Goal: Transaction & Acquisition: Subscribe to service/newsletter

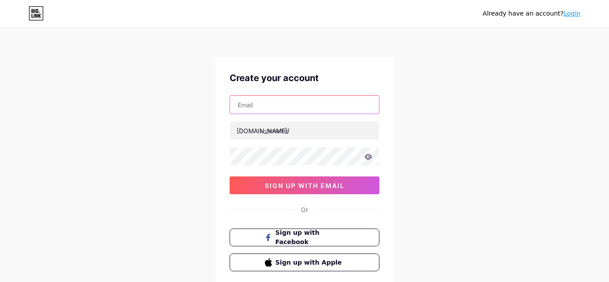
click at [254, 103] on input "text" at bounding box center [304, 105] width 149 height 18
paste input "[EMAIL_ADDRESS][DOMAIN_NAME]"
type input "[EMAIL_ADDRESS][DOMAIN_NAME]"
click at [253, 127] on div "[DOMAIN_NAME]/" at bounding box center [263, 130] width 53 height 9
click at [251, 134] on div "[DOMAIN_NAME]/" at bounding box center [263, 130] width 53 height 9
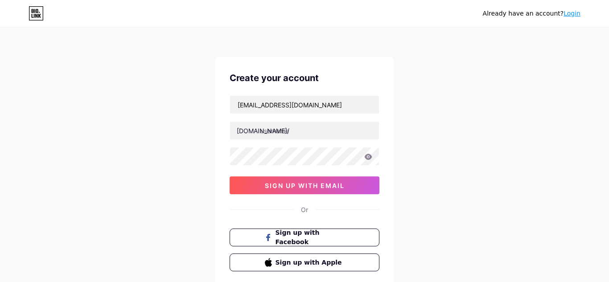
click at [251, 134] on div "[DOMAIN_NAME]/" at bounding box center [263, 130] width 53 height 9
click at [287, 131] on input "text" at bounding box center [304, 131] width 149 height 18
type input "poojayadav24"
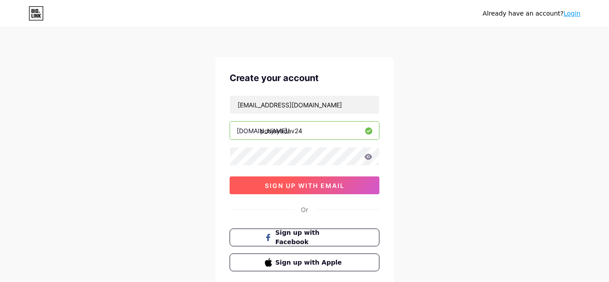
drag, startPoint x: 306, startPoint y: 185, endPoint x: 299, endPoint y: 181, distance: 8.7
click at [301, 182] on span "sign up with email" at bounding box center [305, 186] width 80 height 8
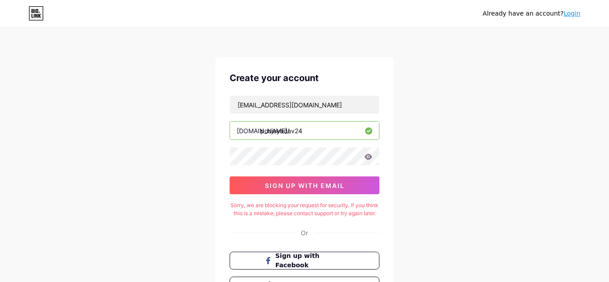
click at [299, 214] on div "Sorry, we are blocking your request for security. If you think this is a mistak…" at bounding box center [305, 209] width 150 height 16
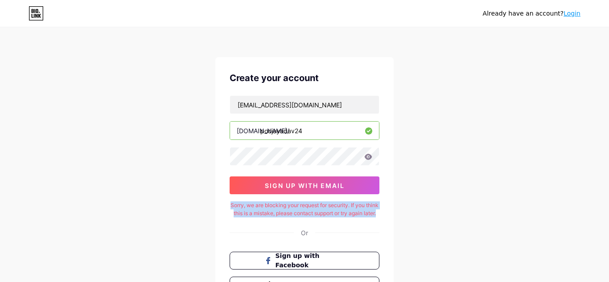
click at [299, 214] on div "Sorry, we are blocking your request for security. If you think this is a mistak…" at bounding box center [305, 209] width 150 height 16
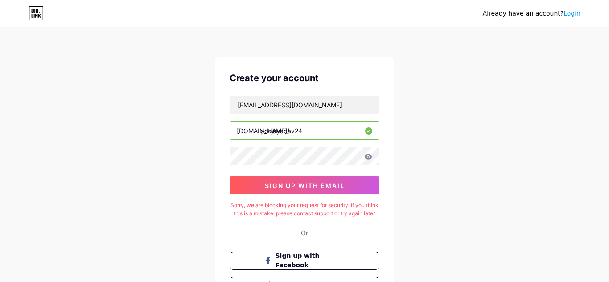
click at [297, 204] on div "Sorry, we are blocking your request for security. If you think this is a mistak…" at bounding box center [305, 209] width 150 height 16
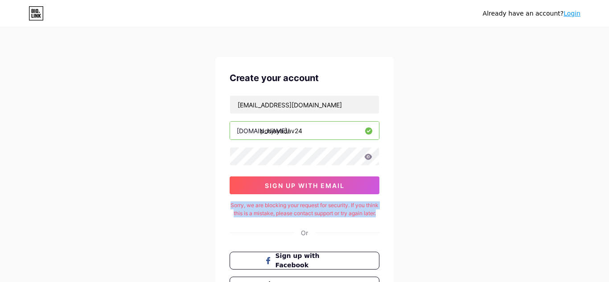
click at [297, 204] on div "Sorry, we are blocking your request for security. If you think this is a mistak…" at bounding box center [305, 209] width 150 height 16
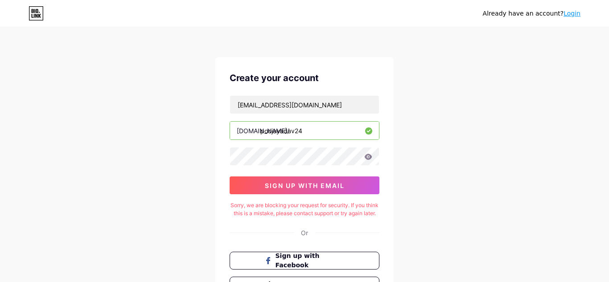
click at [297, 204] on div "Sorry, we are blocking your request for security. If you think this is a mistak…" at bounding box center [305, 209] width 150 height 16
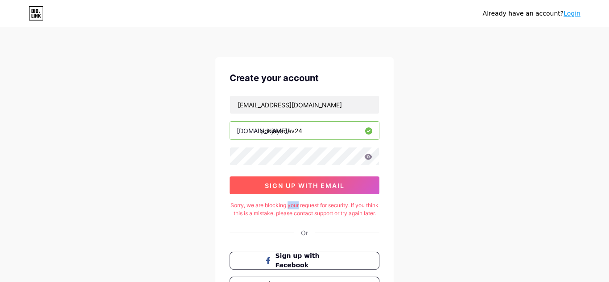
click at [296, 181] on button "sign up with email" at bounding box center [305, 186] width 150 height 18
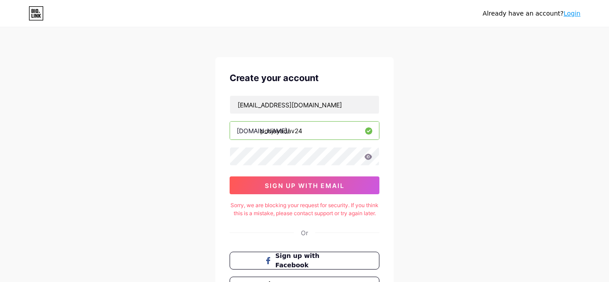
click at [570, 17] on div "Already have an account? Login" at bounding box center [532, 13] width 98 height 9
click at [570, 16] on link "Login" at bounding box center [571, 13] width 17 height 7
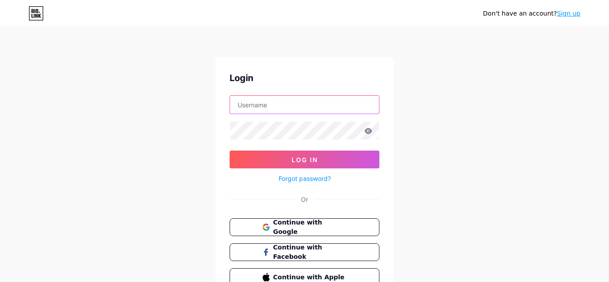
click at [275, 111] on input "text" at bounding box center [304, 105] width 149 height 18
type input "[EMAIL_ADDRESS][DOMAIN_NAME]"
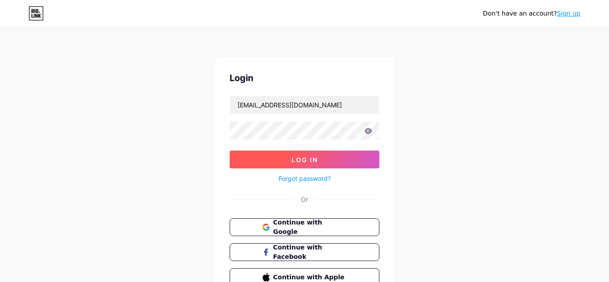
click at [284, 159] on button "Log In" at bounding box center [305, 160] width 150 height 18
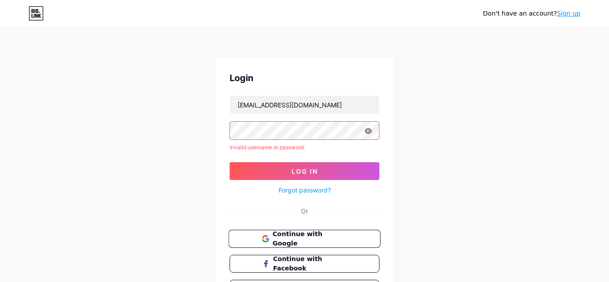
click at [312, 232] on button "Continue with Google" at bounding box center [304, 239] width 152 height 18
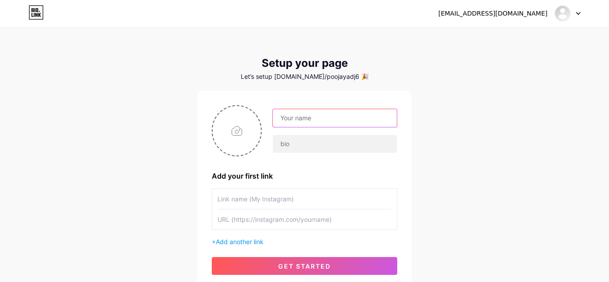
click at [314, 120] on input "text" at bounding box center [335, 118] width 124 height 18
type input "poojayadav22"
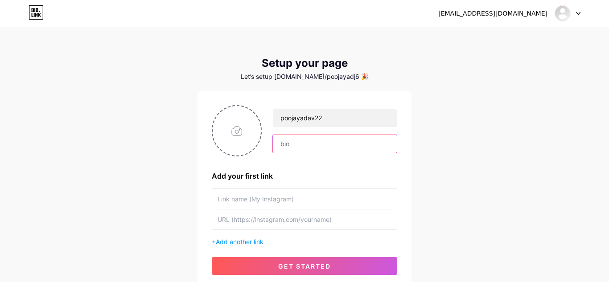
click at [320, 140] on input "text" at bounding box center [335, 144] width 124 height 18
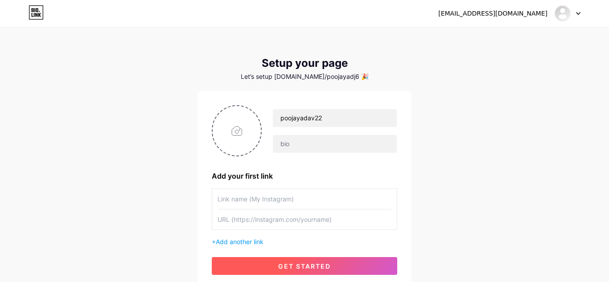
click at [282, 269] on span "get started" at bounding box center [304, 267] width 53 height 8
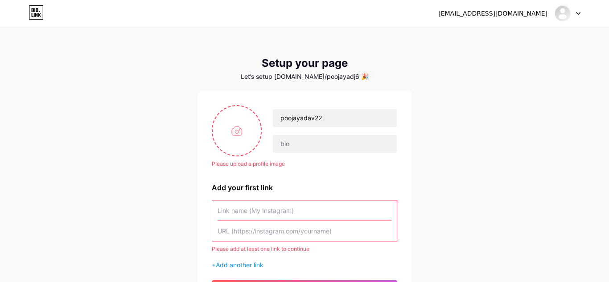
click at [262, 214] on input "text" at bounding box center [305, 211] width 174 height 20
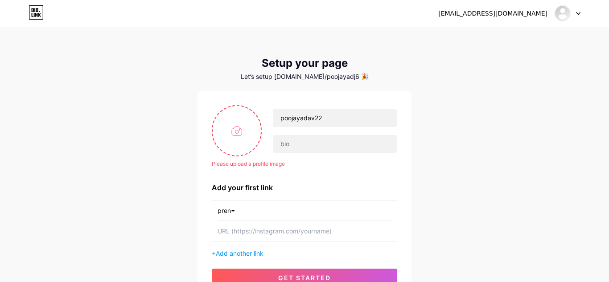
click at [229, 210] on input "pren=" at bounding box center [305, 211] width 174 height 20
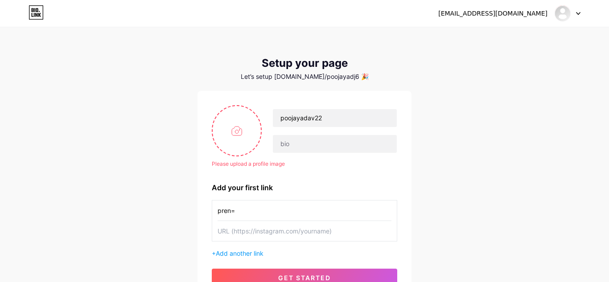
click at [229, 210] on input "pren=" at bounding box center [305, 211] width 174 height 20
click at [238, 212] on input "prem=" at bounding box center [305, 211] width 174 height 20
click at [233, 212] on input "prem=" at bounding box center [305, 211] width 174 height 20
click at [237, 210] on input "prem=" at bounding box center [305, 211] width 174 height 20
type input "prem"
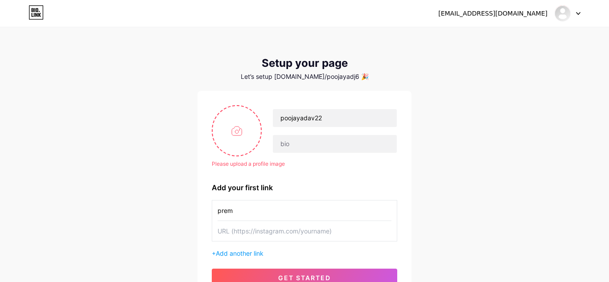
click at [234, 234] on input "text" at bounding box center [305, 231] width 174 height 20
paste input "[URL][DOMAIN_NAME]"
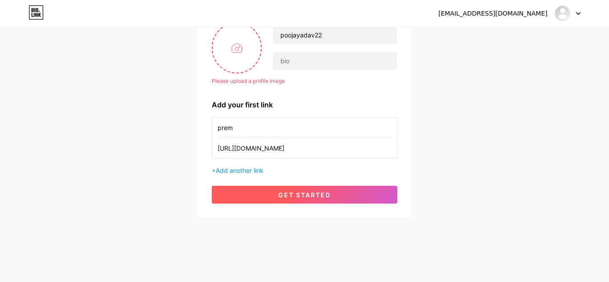
type input "[URL][DOMAIN_NAME]"
click at [316, 186] on button "get started" at bounding box center [304, 195] width 185 height 18
click at [315, 189] on button "get started" at bounding box center [304, 195] width 185 height 18
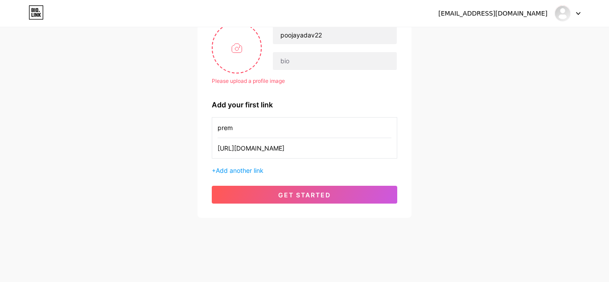
click at [309, 204] on div "Please upload a profile image poojayadav22 Please upload a profile image Add yo…" at bounding box center [304, 113] width 214 height 210
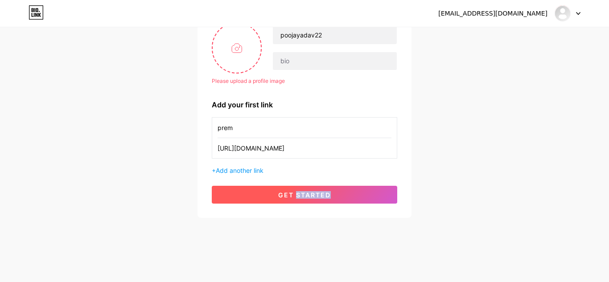
click at [309, 203] on button "get started" at bounding box center [304, 195] width 185 height 18
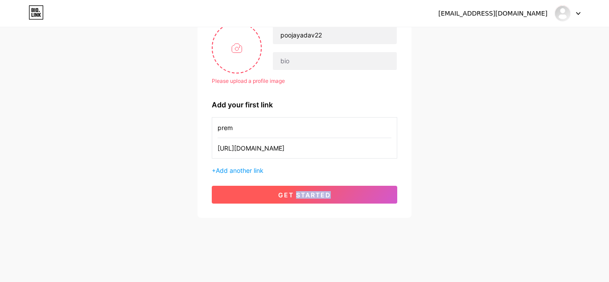
click at [309, 203] on button "get started" at bounding box center [304, 195] width 185 height 18
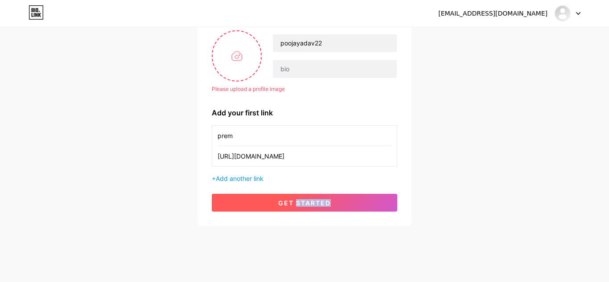
scroll to position [76, 0]
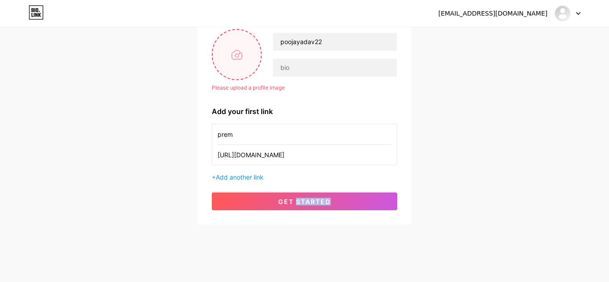
click at [259, 41] on input "file" at bounding box center [237, 54] width 48 height 49
click at [232, 54] on input "file" at bounding box center [237, 54] width 48 height 49
type input "C:\fakepath\1719579729896.jpeg"
click at [444, 172] on div "[EMAIL_ADDRESS][DOMAIN_NAME] Dashboard Logout Setup your page Let’s setup [DOMA…" at bounding box center [304, 88] width 609 height 329
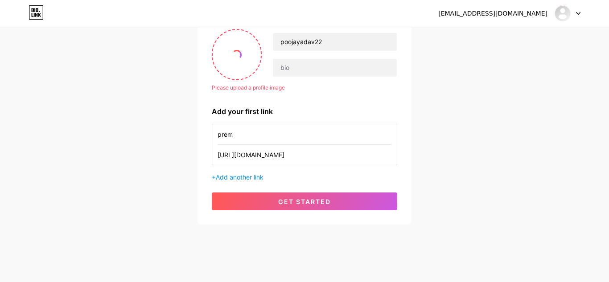
scroll to position [71, 0]
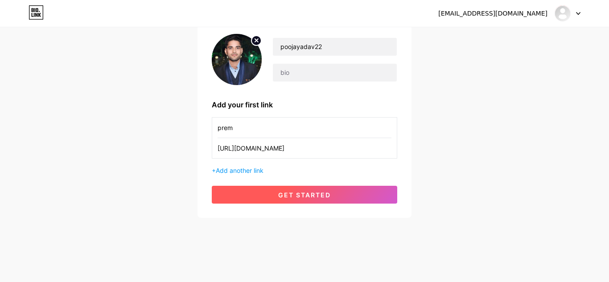
click at [342, 198] on button "get started" at bounding box center [304, 195] width 185 height 18
